Goal: Information Seeking & Learning: Learn about a topic

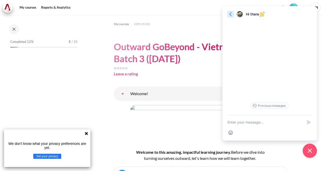
click at [231, 13] on icon "button" at bounding box center [230, 14] width 2 height 4
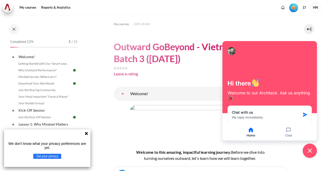
click at [122, 129] on div "Welcome to this amazing, impactful learning journey. B efore we dive into turni…" at bounding box center [200, 133] width 173 height 57
click at [87, 134] on icon at bounding box center [86, 134] width 4 height 4
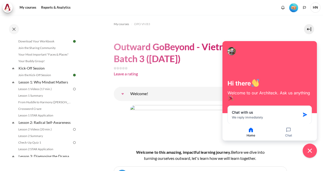
scroll to position [48, 0]
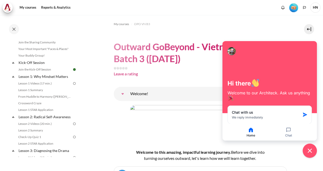
click at [114, 112] on div "Welcome to this amazing, impactful learning journey. B efore we dive into turni…" at bounding box center [200, 133] width 173 height 57
click at [313, 152] on button "Close chat widget" at bounding box center [310, 151] width 16 height 16
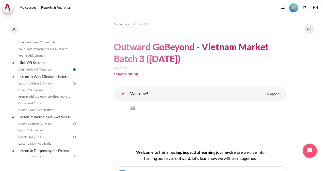
click at [260, 157] on h4 "Welcome to this amazing, impactful learning journey. B efore we dive into turni…" at bounding box center [200, 155] width 141 height 12
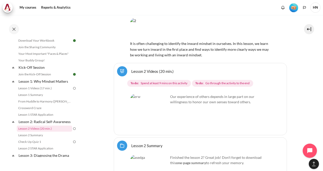
scroll to position [1301, 0]
